Goal: Information Seeking & Learning: Learn about a topic

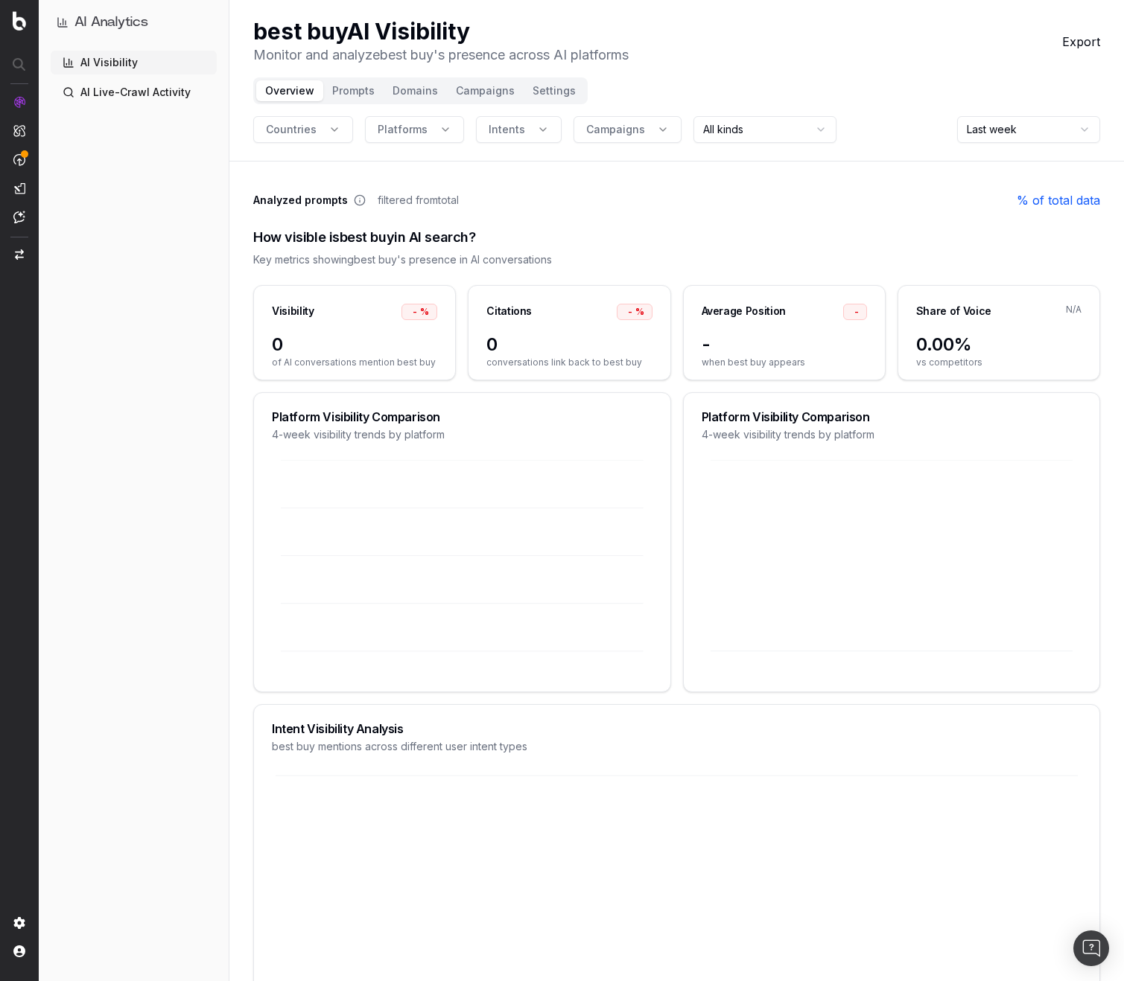
click at [754, 241] on div "How visible is best buy in AI search?" at bounding box center [676, 237] width 847 height 21
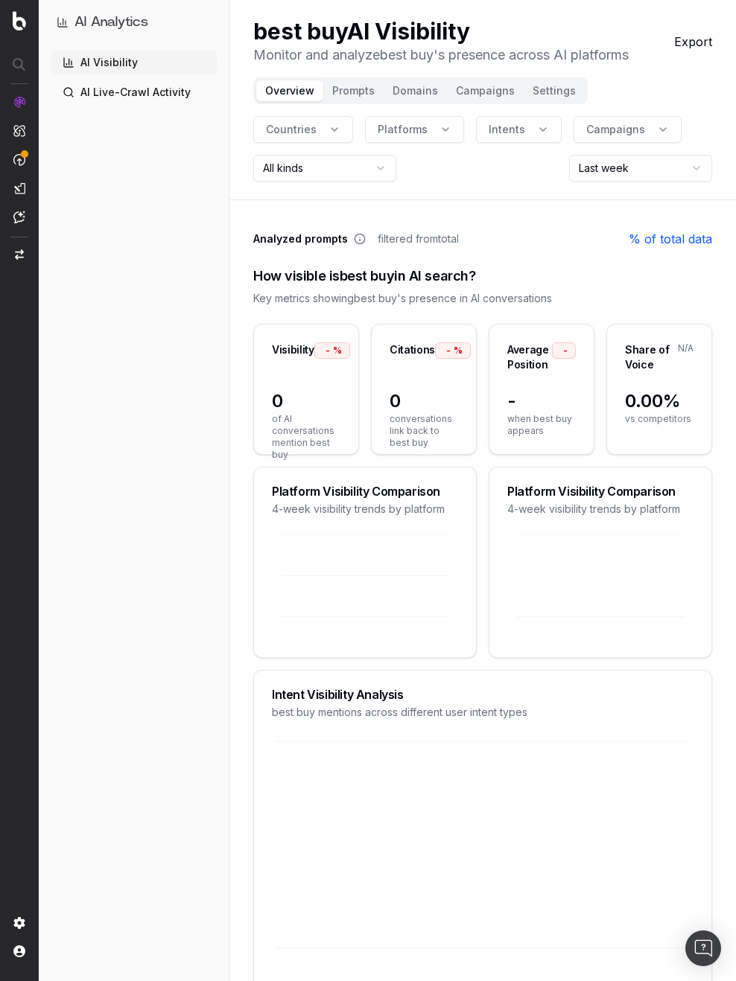
click at [725, 160] on header "best buy AI Visibility Monitor and analyze best buy 's presence across AI platf…" at bounding box center [482, 100] width 506 height 200
click at [693, 284] on div "How visible is best buy in AI search?" at bounding box center [482, 276] width 459 height 21
